Goal: Transaction & Acquisition: Obtain resource

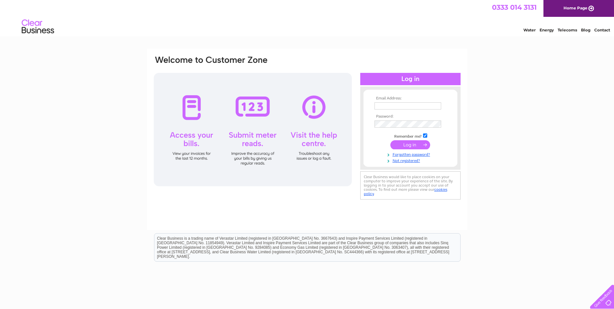
type input "[EMAIL_ADDRESS][DOMAIN_NAME]"
click at [416, 144] on input "submit" at bounding box center [410, 144] width 40 height 9
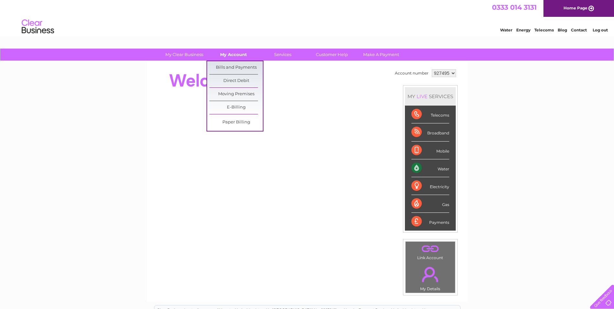
click at [242, 55] on link "My Account" at bounding box center [233, 55] width 53 height 12
click at [242, 67] on link "Bills and Payments" at bounding box center [235, 67] width 53 height 13
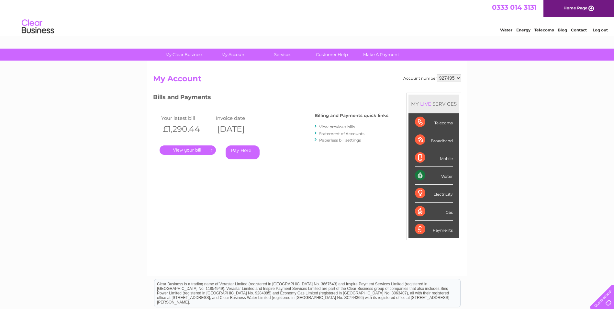
click at [201, 149] on link "." at bounding box center [187, 149] width 56 height 9
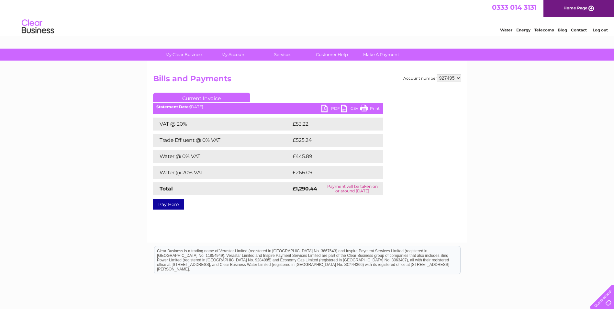
click at [348, 109] on link "CSV" at bounding box center [350, 108] width 19 height 9
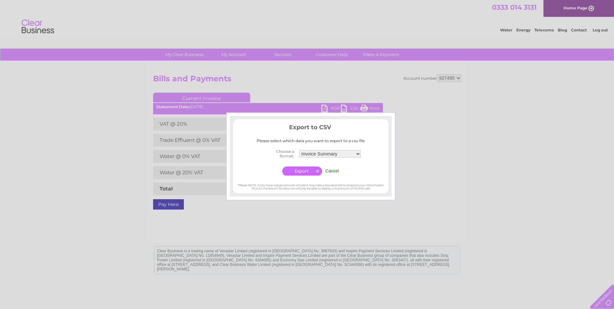
click at [332, 110] on div at bounding box center [307, 154] width 614 height 309
click at [331, 171] on input "Cancel" at bounding box center [332, 170] width 14 height 5
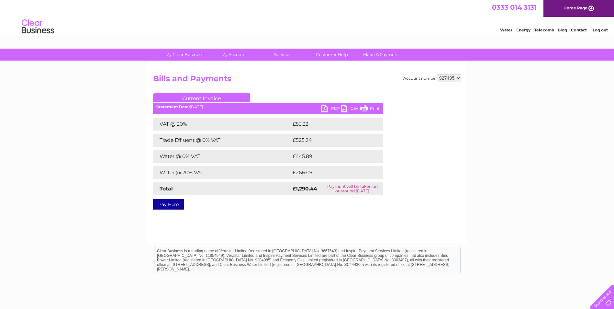
click at [331, 106] on link "PDF" at bounding box center [330, 108] width 19 height 9
